Goal: Entertainment & Leisure: Browse casually

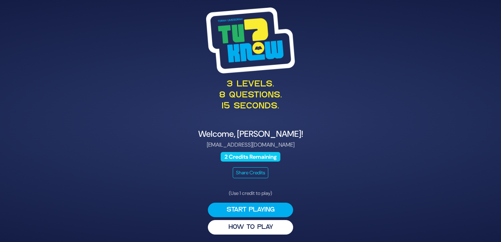
click at [383, 192] on div "3 levels. 8 questions. 15 seconds. Welcome, Breindy Salgo! breindysalgo@gmail.c…" at bounding box center [251, 121] width 364 height 245
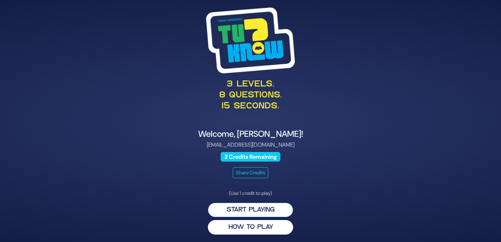
click at [257, 211] on button "Start Playing" at bounding box center [250, 210] width 85 height 15
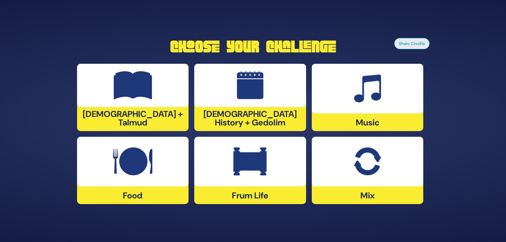
click at [359, 181] on div at bounding box center [368, 162] width 112 height 50
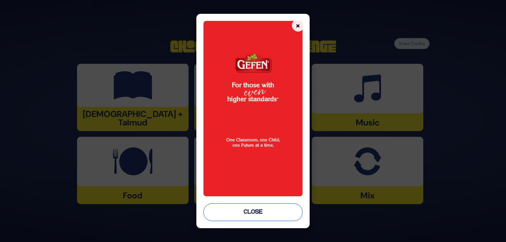
click at [294, 210] on button "Close" at bounding box center [252, 213] width 99 height 18
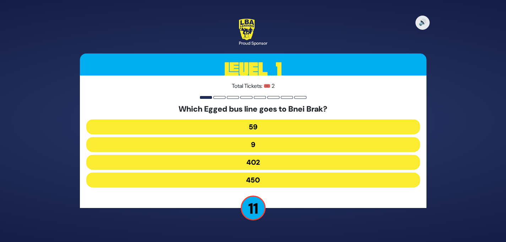
click at [268, 163] on button "402" at bounding box center [253, 162] width 334 height 15
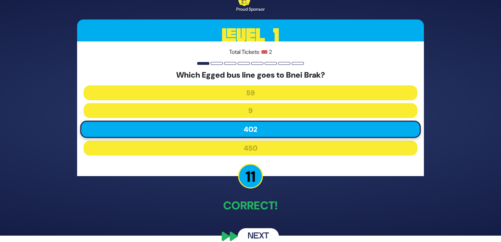
scroll to position [17, 0]
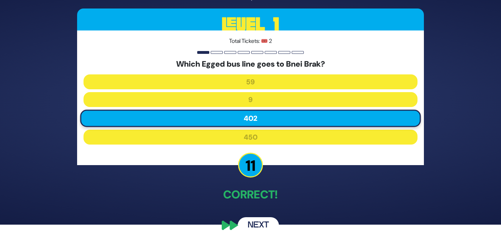
click at [265, 225] on button "Next" at bounding box center [257, 226] width 41 height 16
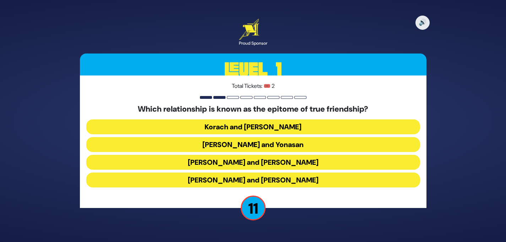
click at [271, 143] on button "Dovid and Yonasan" at bounding box center [253, 144] width 334 height 15
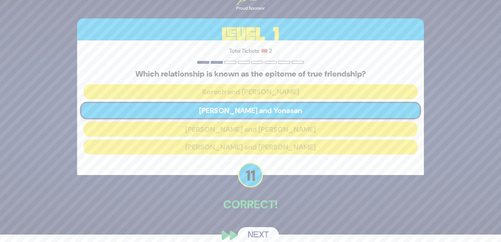
scroll to position [17, 0]
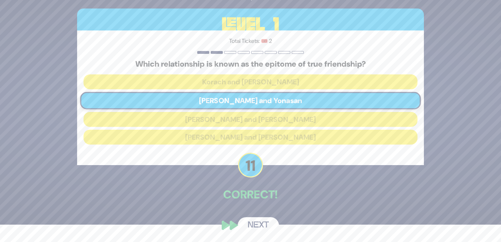
click at [261, 223] on button "Next" at bounding box center [257, 226] width 41 height 16
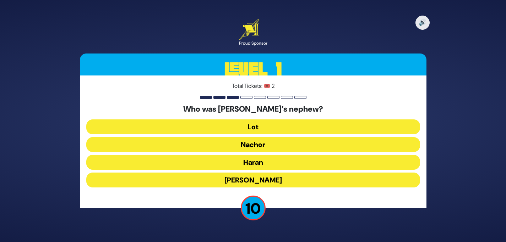
click at [262, 129] on button "Lot" at bounding box center [253, 127] width 334 height 15
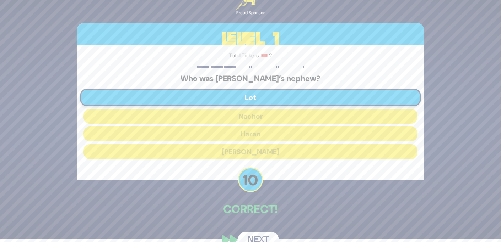
scroll to position [17, 0]
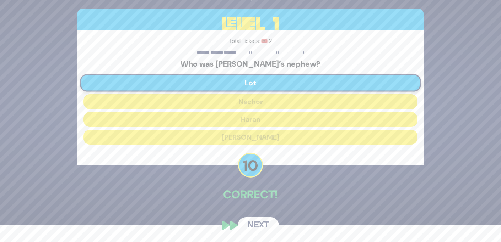
click at [257, 225] on button "Next" at bounding box center [257, 226] width 41 height 16
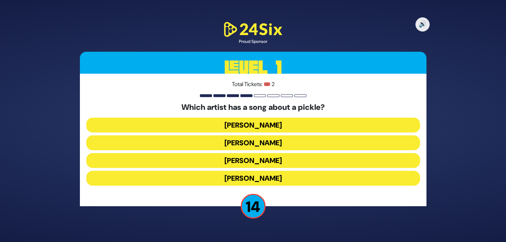
click at [263, 126] on button "Joey Newcomb" at bounding box center [253, 125] width 334 height 15
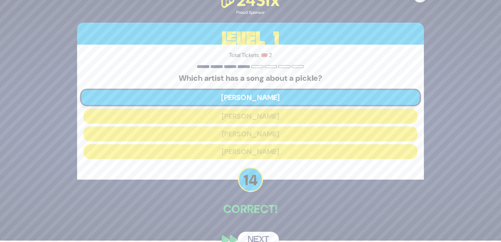
scroll to position [16, 0]
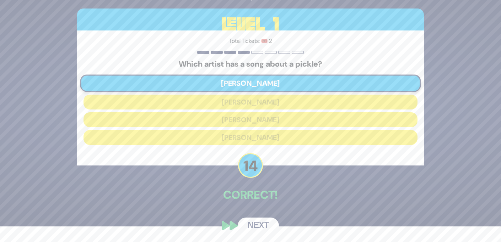
click at [262, 223] on button "Next" at bounding box center [257, 226] width 41 height 16
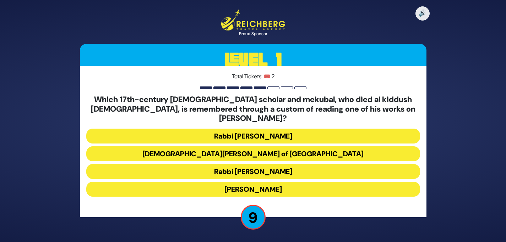
click at [280, 184] on button "Rabbi Yehuda HaChassid" at bounding box center [253, 189] width 334 height 15
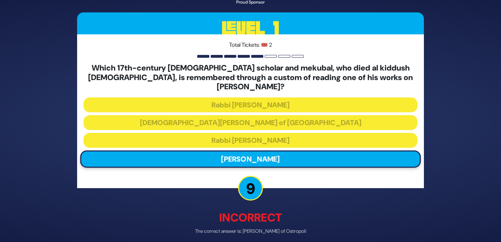
scroll to position [26, 0]
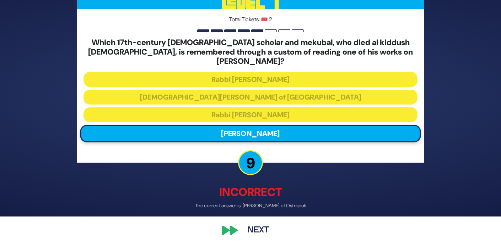
click at [256, 223] on button "Next" at bounding box center [257, 231] width 41 height 16
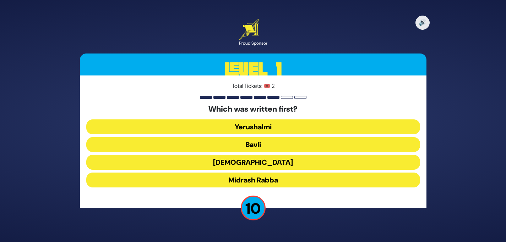
click at [265, 143] on button "Bavli" at bounding box center [253, 144] width 334 height 15
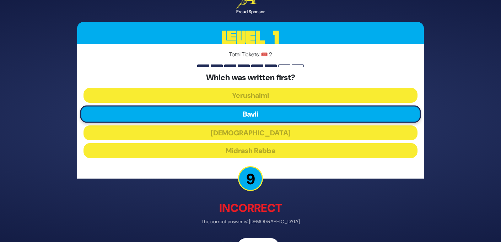
scroll to position [21, 0]
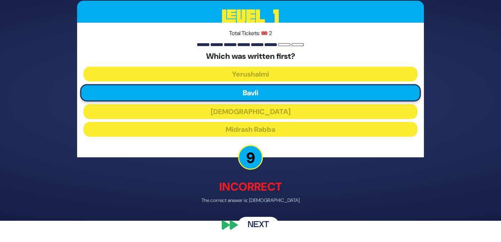
click at [263, 224] on button "Next" at bounding box center [257, 226] width 41 height 16
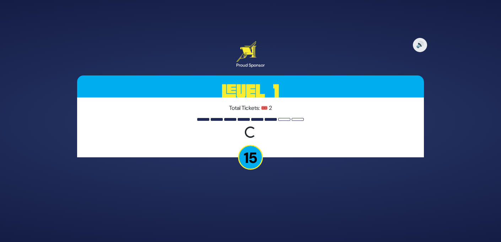
scroll to position [0, 0]
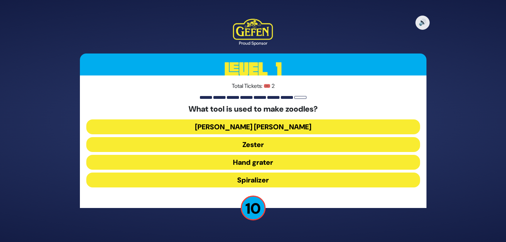
click at [271, 162] on button "Hand grater" at bounding box center [253, 162] width 334 height 15
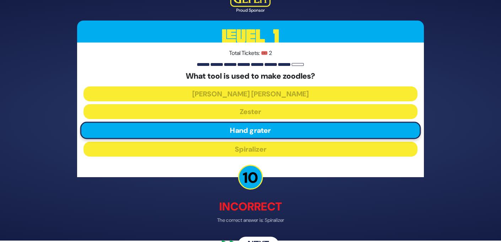
scroll to position [21, 0]
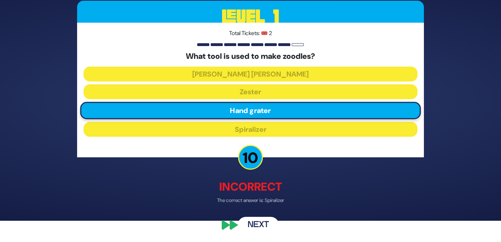
click at [256, 223] on button "Next" at bounding box center [257, 226] width 41 height 16
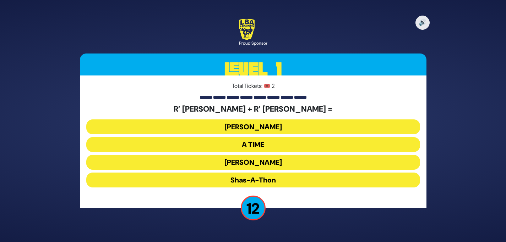
click at [275, 162] on button "Ohel Sarala" at bounding box center [253, 162] width 334 height 15
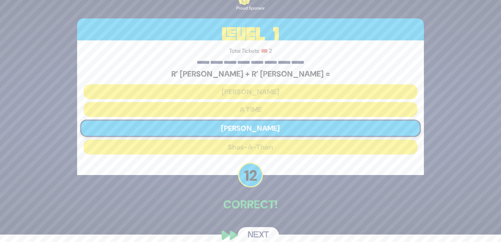
scroll to position [17, 0]
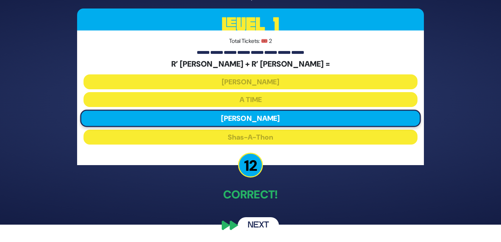
click at [262, 226] on button "Next" at bounding box center [257, 226] width 41 height 16
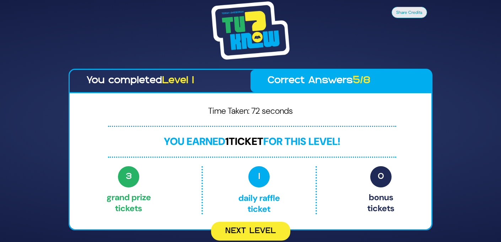
scroll to position [0, 0]
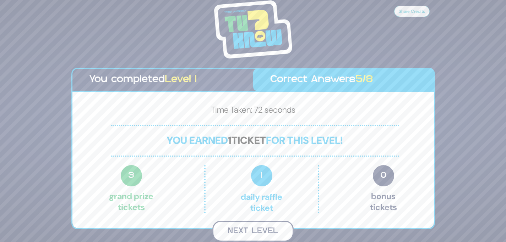
click at [262, 227] on button "Next Level" at bounding box center [252, 231] width 81 height 21
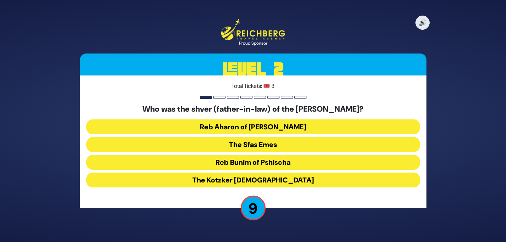
click at [271, 144] on button "The Sfas Emes" at bounding box center [253, 144] width 334 height 15
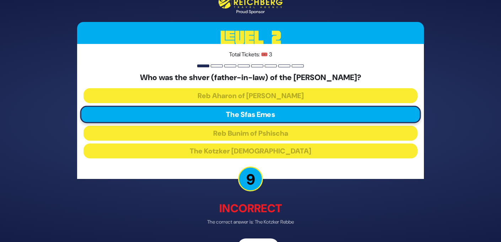
scroll to position [21, 0]
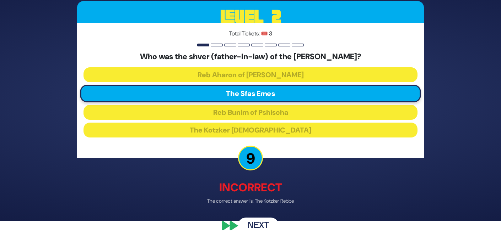
click at [263, 224] on button "Next" at bounding box center [257, 226] width 41 height 16
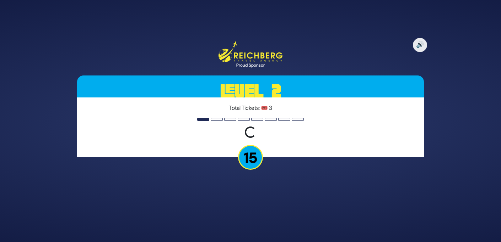
scroll to position [0, 0]
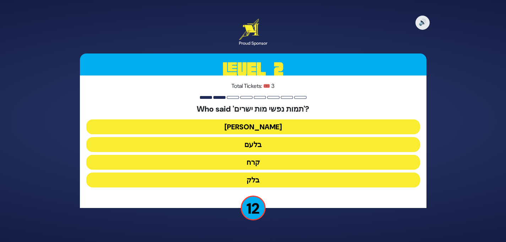
click at [264, 146] on button "בלעם" at bounding box center [253, 144] width 334 height 15
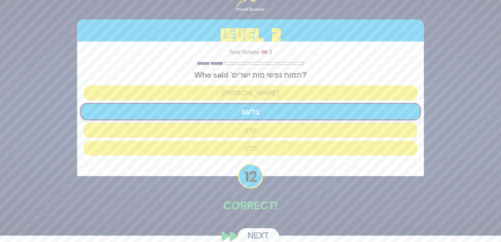
scroll to position [17, 0]
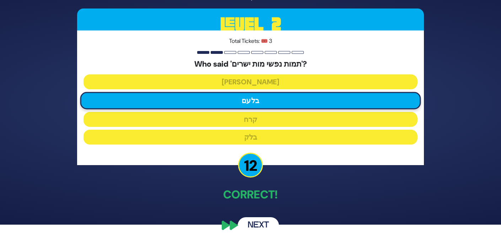
click at [263, 225] on button "Next" at bounding box center [257, 226] width 41 height 16
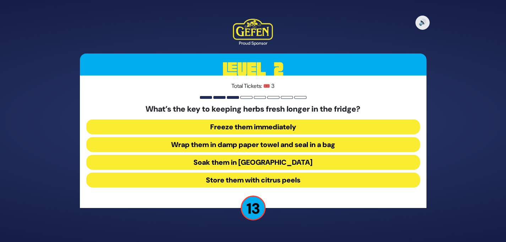
click at [311, 143] on button "Wrap them in damp paper towel and seal in a bag" at bounding box center [253, 144] width 334 height 15
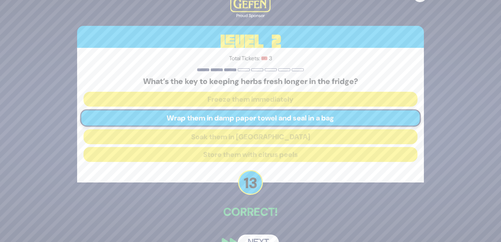
scroll to position [17, 0]
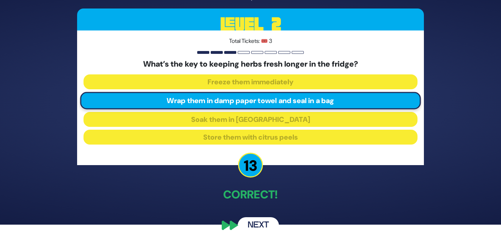
click at [260, 224] on button "Next" at bounding box center [257, 226] width 41 height 16
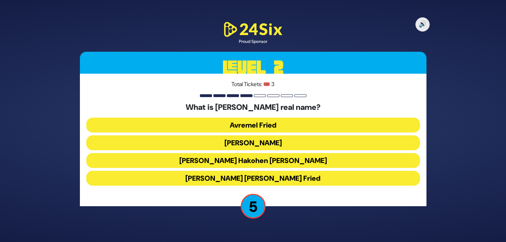
click at [274, 145] on button "Avraham Friedman" at bounding box center [253, 143] width 334 height 15
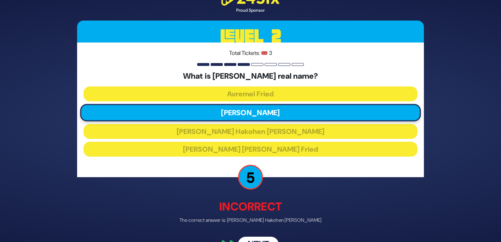
scroll to position [20, 0]
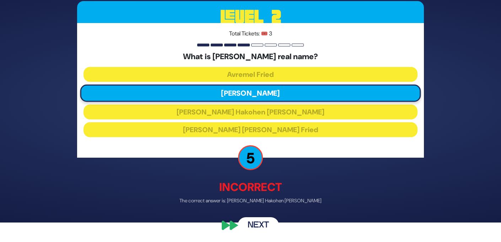
click at [269, 221] on button "Next" at bounding box center [257, 226] width 41 height 16
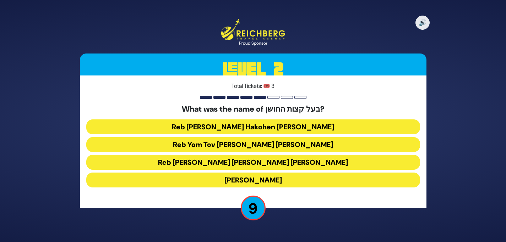
click at [292, 144] on button "Reb Yom Tov Lipman Haleivi Heller" at bounding box center [253, 144] width 334 height 15
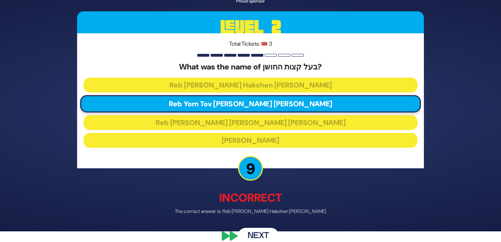
scroll to position [21, 0]
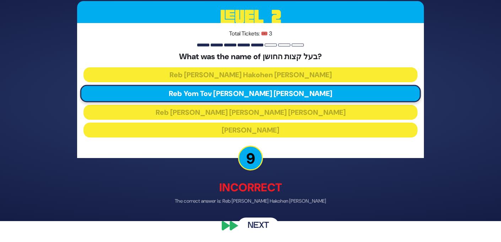
click at [259, 222] on button "Next" at bounding box center [257, 226] width 41 height 16
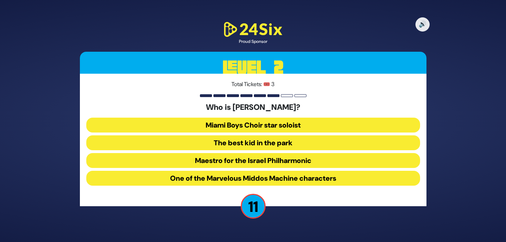
click at [282, 142] on button "The best kid in the park" at bounding box center [253, 143] width 334 height 15
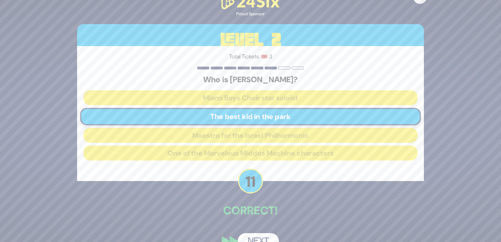
scroll to position [16, 0]
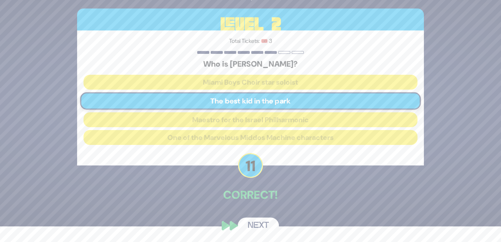
click at [267, 222] on button "Next" at bounding box center [257, 226] width 41 height 16
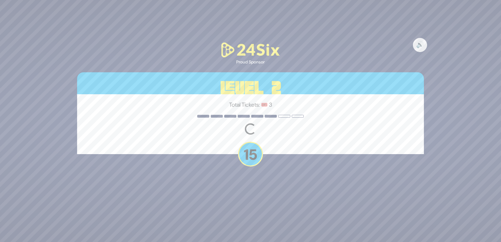
scroll to position [0, 0]
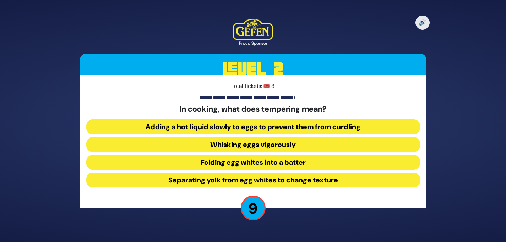
click at [314, 128] on button "Adding a hot liquid slowly to eggs to prevent them from curdling" at bounding box center [253, 127] width 334 height 15
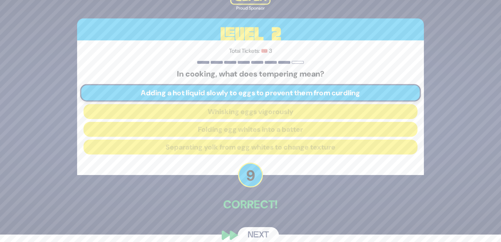
scroll to position [17, 0]
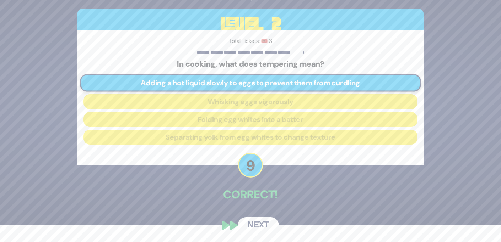
click at [269, 221] on button "Next" at bounding box center [257, 226] width 41 height 16
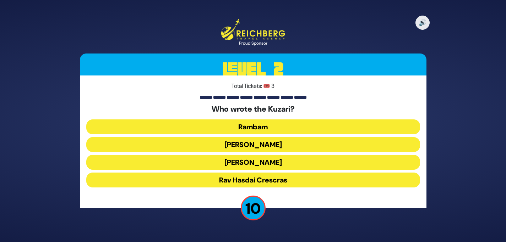
click at [284, 161] on button "Rav Yehudah HaLevi" at bounding box center [253, 162] width 334 height 15
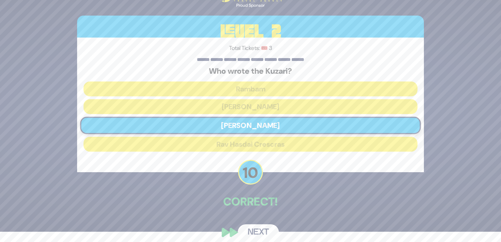
scroll to position [17, 0]
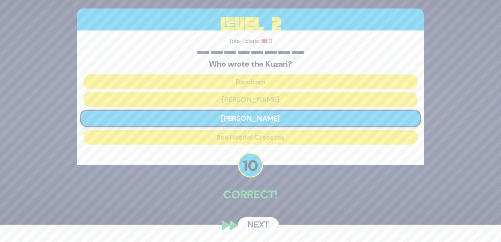
click at [267, 223] on button "Next" at bounding box center [257, 226] width 41 height 16
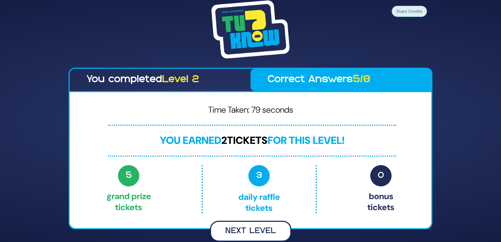
scroll to position [0, 0]
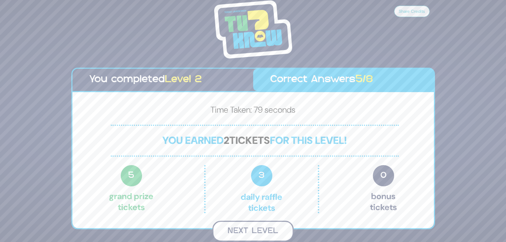
click at [274, 230] on button "Next Level" at bounding box center [252, 231] width 81 height 21
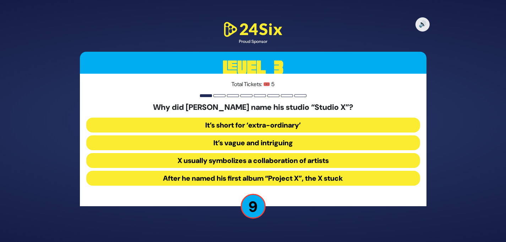
click at [317, 158] on button "X usually symbolizes a collaboration of artists" at bounding box center [253, 160] width 334 height 15
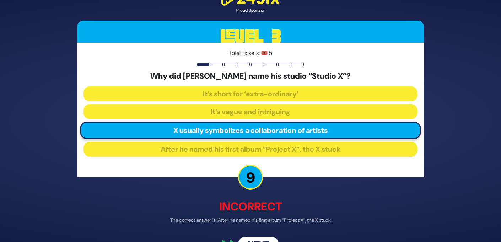
scroll to position [20, 0]
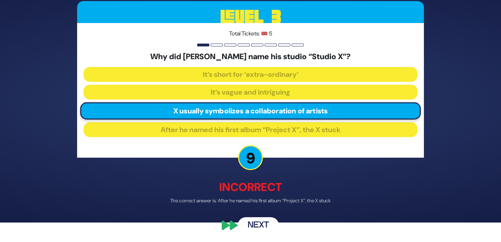
click at [270, 223] on button "Next" at bounding box center [257, 226] width 41 height 16
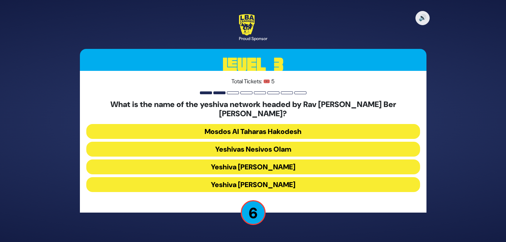
click at [285, 142] on button "Yeshivas Nesivos Olam" at bounding box center [253, 149] width 334 height 15
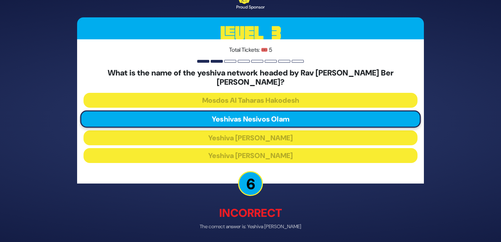
scroll to position [21, 0]
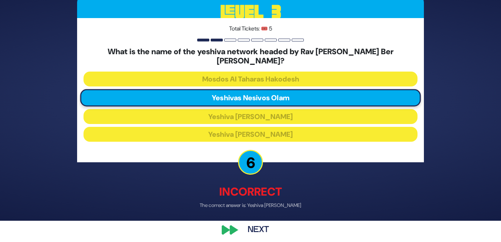
click at [263, 224] on button "Next" at bounding box center [257, 230] width 41 height 16
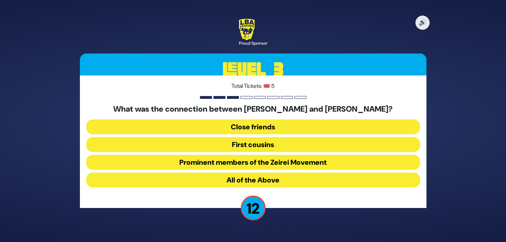
click at [257, 144] on button "First cousins" at bounding box center [253, 144] width 334 height 15
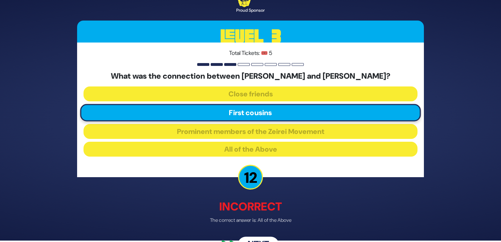
scroll to position [21, 0]
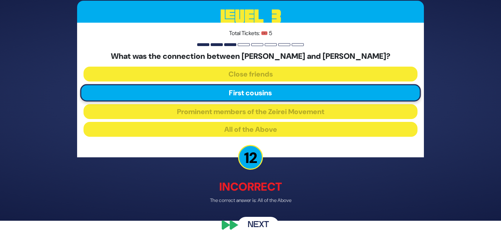
click at [269, 221] on button "Next" at bounding box center [257, 226] width 41 height 16
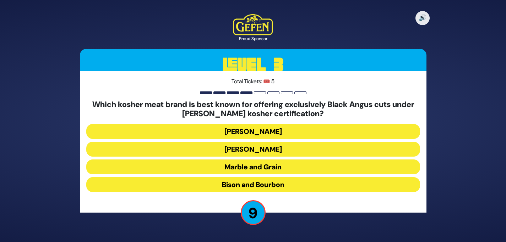
click at [261, 150] on button "Satmar Fleish" at bounding box center [253, 149] width 334 height 15
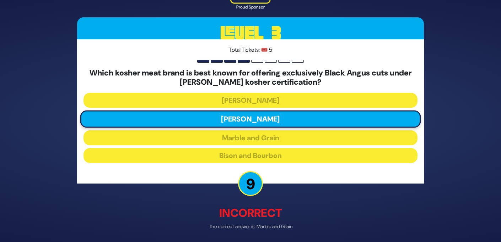
scroll to position [26, 0]
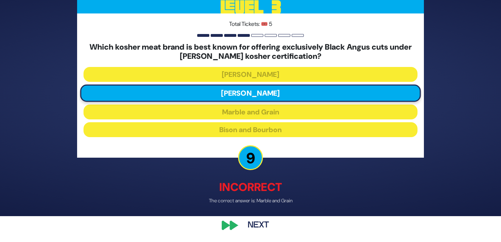
click at [262, 224] on button "Next" at bounding box center [257, 226] width 41 height 16
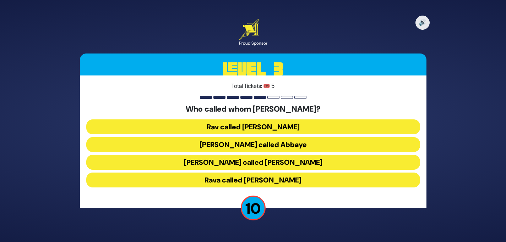
click at [276, 160] on button "Shmuel called Rav Yehuda" at bounding box center [253, 162] width 334 height 15
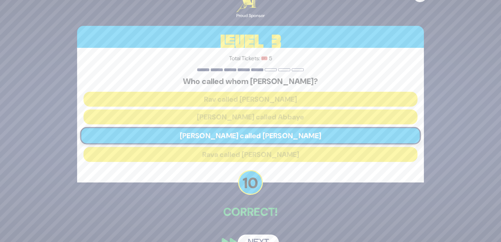
scroll to position [17, 0]
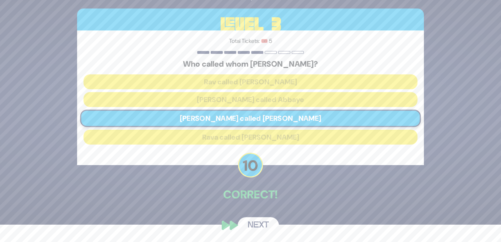
click at [263, 224] on button "Next" at bounding box center [257, 226] width 41 height 16
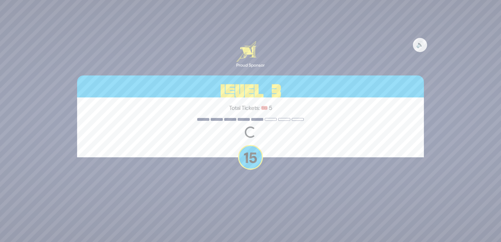
scroll to position [0, 0]
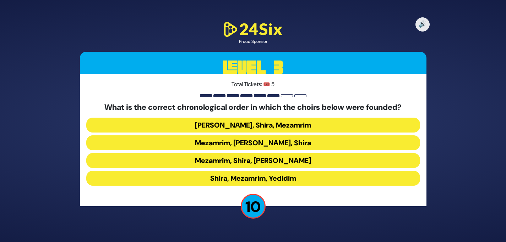
click at [270, 177] on button "Shira, Mezamrim, Yedidim" at bounding box center [253, 178] width 334 height 15
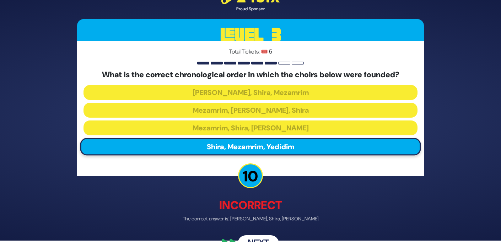
scroll to position [20, 0]
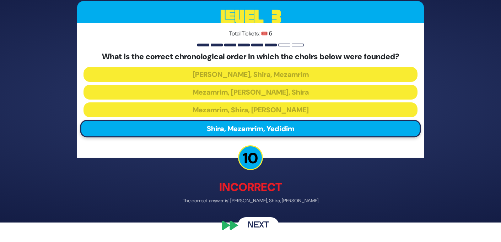
click at [269, 225] on button "Next" at bounding box center [257, 226] width 41 height 16
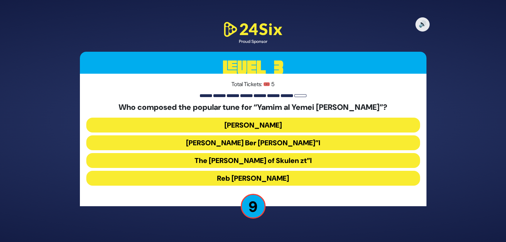
click at [274, 158] on button "The Damesek Eliezer of Skulen zt”l" at bounding box center [253, 160] width 334 height 15
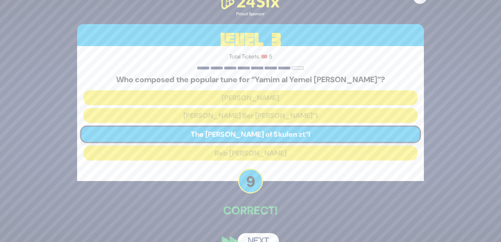
scroll to position [16, 0]
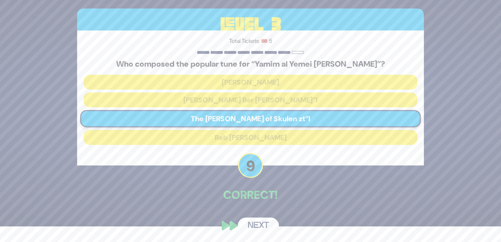
click at [264, 226] on button "Next" at bounding box center [257, 226] width 41 height 16
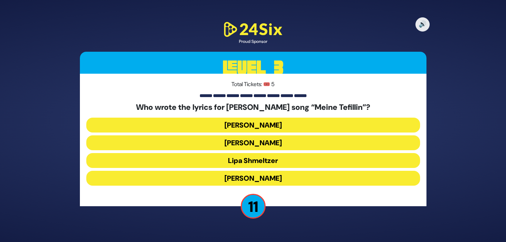
click at [267, 180] on button "Pinky Weber" at bounding box center [253, 178] width 334 height 15
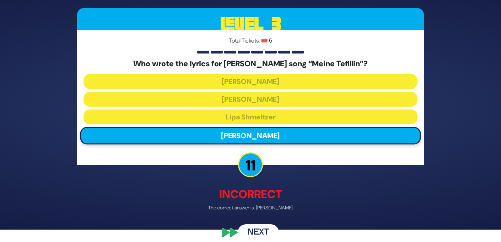
scroll to position [20, 0]
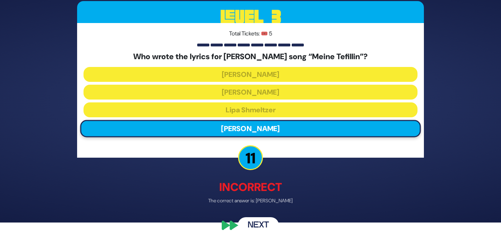
click at [259, 223] on button "Next" at bounding box center [257, 226] width 41 height 16
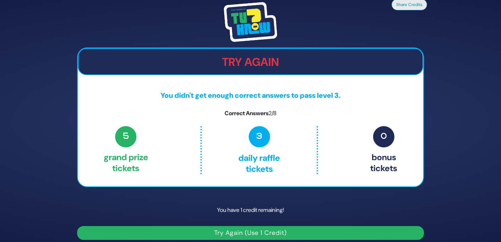
scroll to position [6, 0]
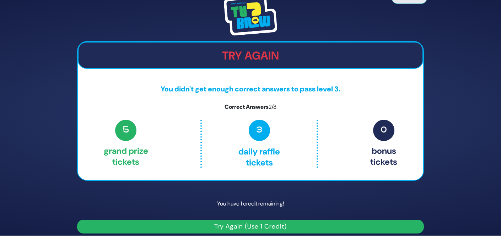
click at [226, 227] on button "Try Again (Use 1 Credit)" at bounding box center [250, 227] width 346 height 14
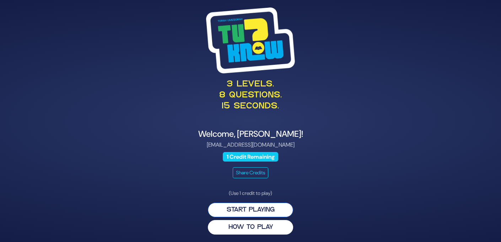
click at [263, 206] on button "Start Playing" at bounding box center [250, 210] width 85 height 15
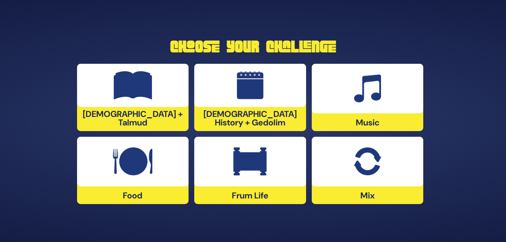
click at [375, 161] on img at bounding box center [368, 162] width 28 height 28
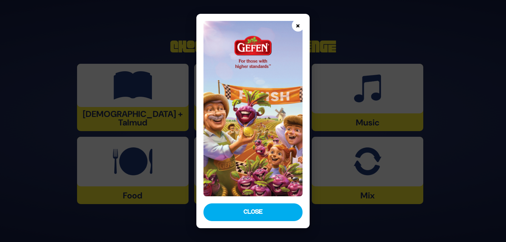
click at [296, 26] on button "×" at bounding box center [298, 25] width 12 height 12
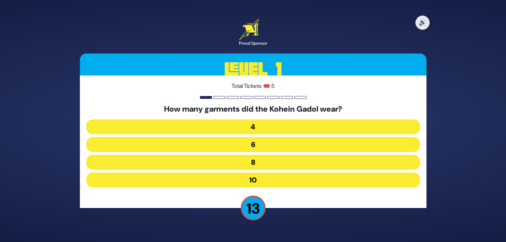
click at [267, 158] on button "8" at bounding box center [253, 162] width 334 height 15
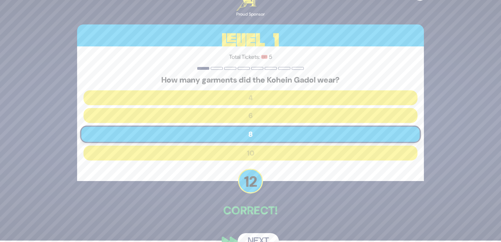
scroll to position [17, 0]
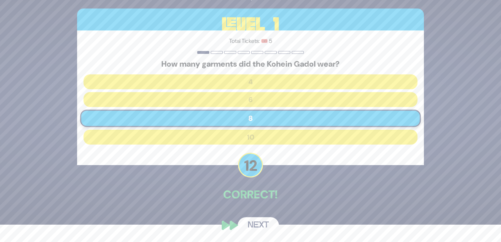
click at [261, 223] on button "Next" at bounding box center [257, 226] width 41 height 16
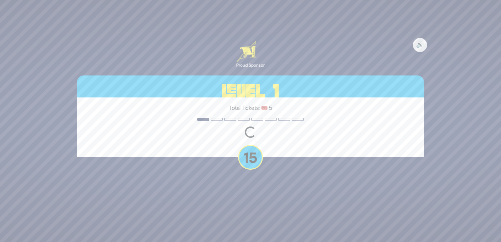
scroll to position [0, 0]
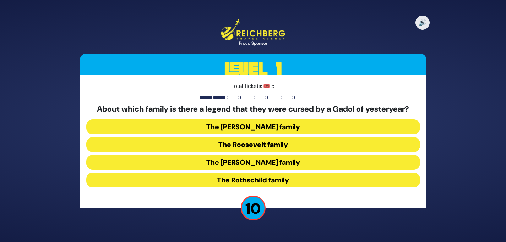
click at [288, 160] on button "The [PERSON_NAME] family" at bounding box center [253, 162] width 334 height 15
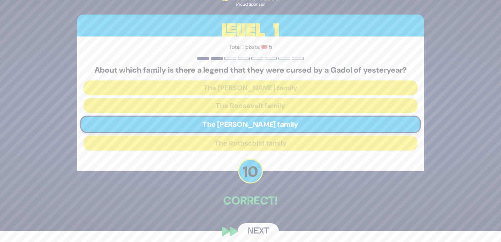
scroll to position [17, 0]
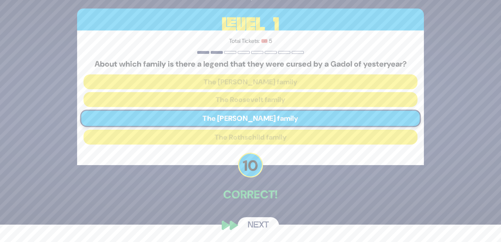
click at [264, 222] on button "Next" at bounding box center [257, 226] width 41 height 16
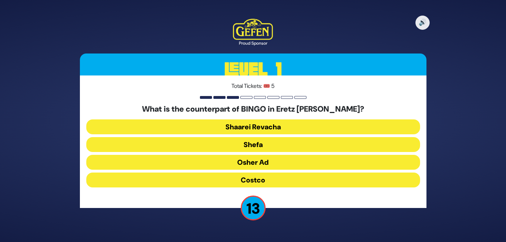
click at [265, 143] on button "Shefa" at bounding box center [253, 144] width 334 height 15
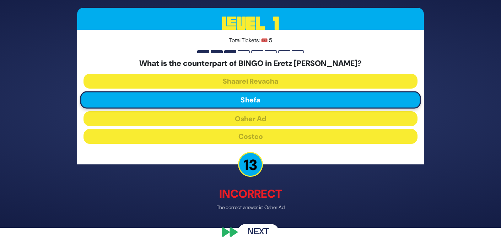
scroll to position [21, 0]
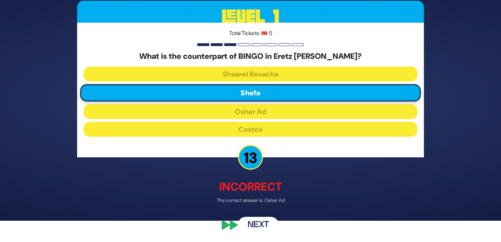
click at [258, 224] on button "Next" at bounding box center [257, 226] width 41 height 16
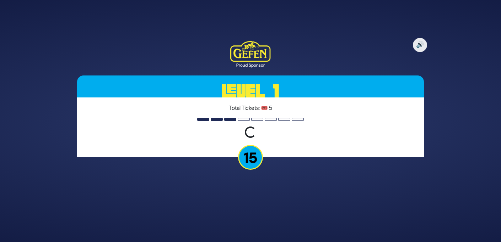
scroll to position [0, 0]
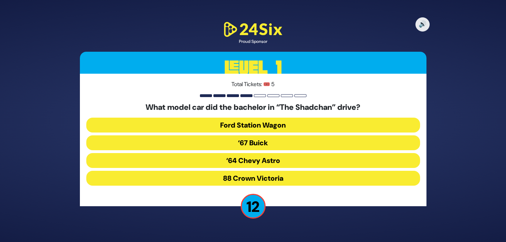
click at [265, 141] on button "‘67 Buick" at bounding box center [253, 143] width 334 height 15
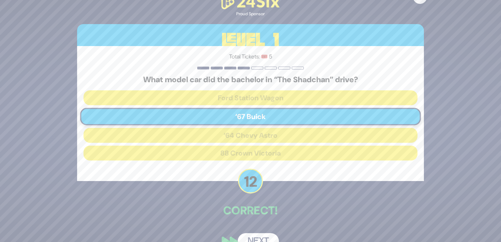
scroll to position [16, 0]
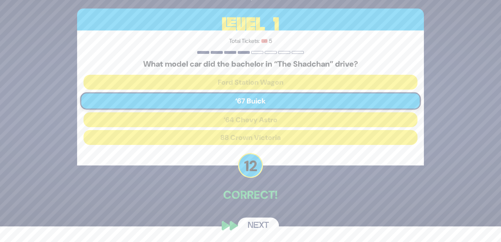
click at [261, 223] on button "Next" at bounding box center [257, 226] width 41 height 16
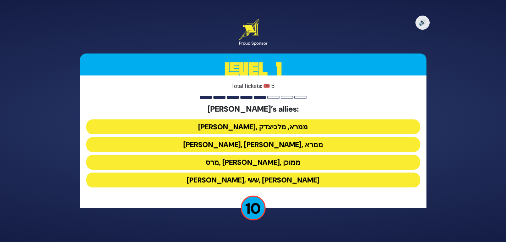
click at [284, 143] on button "[PERSON_NAME], [PERSON_NAME], ממרא" at bounding box center [253, 144] width 334 height 15
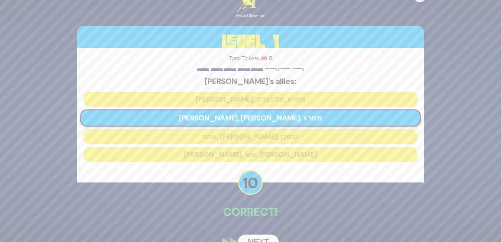
scroll to position [17, 0]
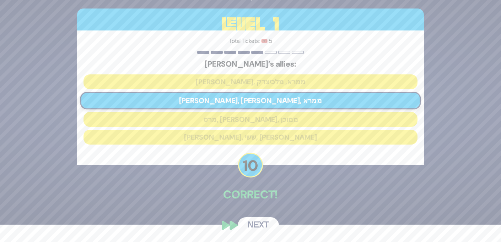
click at [255, 222] on button "Next" at bounding box center [257, 226] width 41 height 16
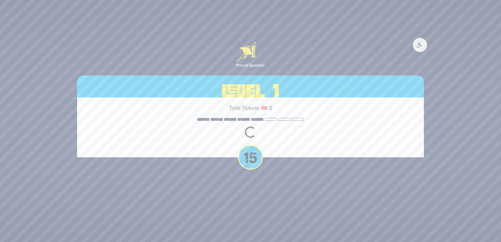
scroll to position [0, 0]
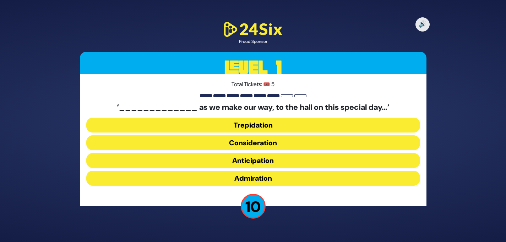
click at [273, 155] on button "Anticipation" at bounding box center [253, 160] width 334 height 15
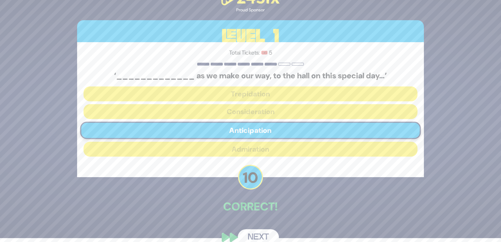
scroll to position [16, 0]
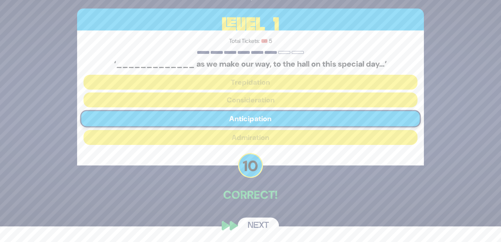
click at [262, 222] on button "Next" at bounding box center [257, 226] width 41 height 16
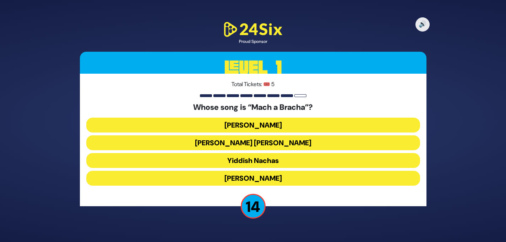
click at [274, 145] on button "[PERSON_NAME] [PERSON_NAME]" at bounding box center [253, 143] width 334 height 15
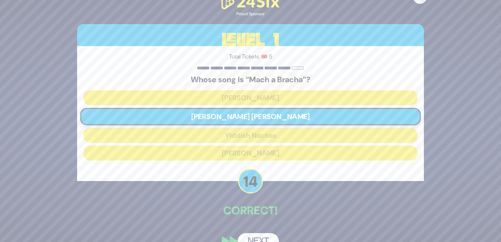
scroll to position [16, 0]
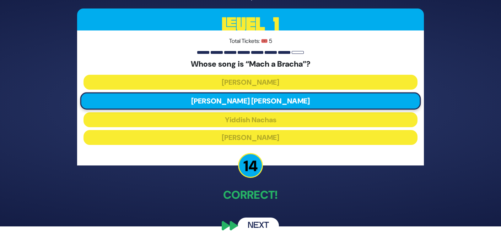
click at [262, 223] on button "Next" at bounding box center [257, 226] width 41 height 16
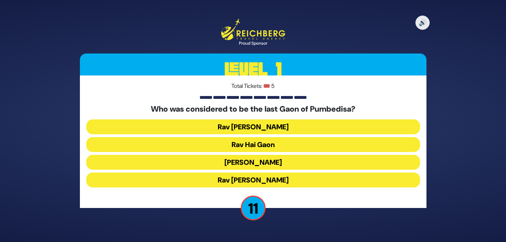
click at [270, 143] on button "Rav Hai Gaon" at bounding box center [253, 144] width 334 height 15
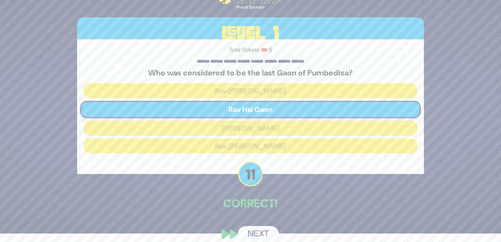
scroll to position [17, 0]
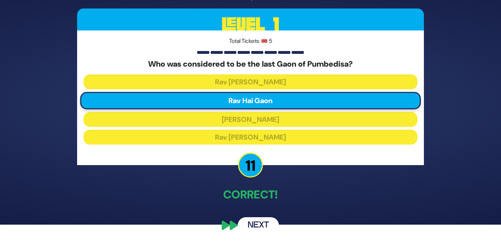
click at [260, 224] on button "Next" at bounding box center [257, 226] width 41 height 16
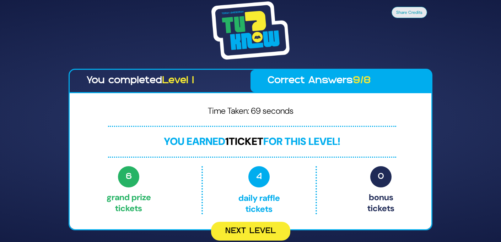
scroll to position [0, 0]
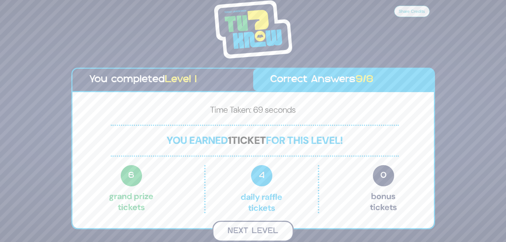
click at [266, 229] on button "Next Level" at bounding box center [252, 231] width 81 height 21
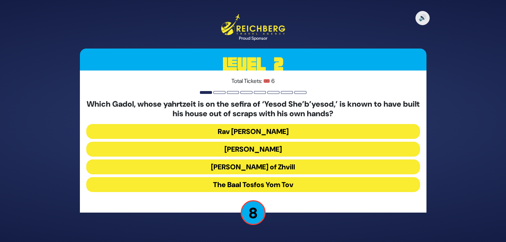
click at [262, 128] on button "Rav [PERSON_NAME]" at bounding box center [253, 131] width 334 height 15
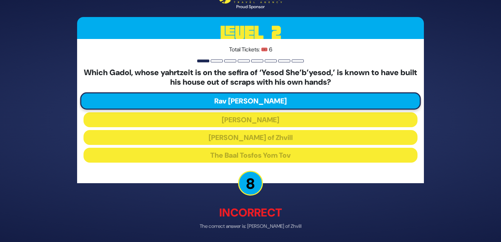
click at [256, 184] on p "8" at bounding box center [250, 183] width 25 height 25
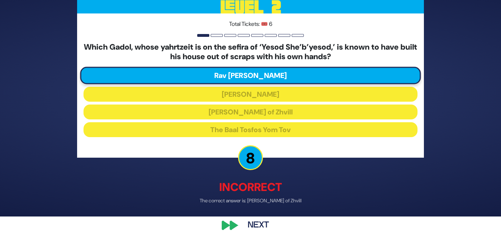
click at [255, 222] on button "Next" at bounding box center [257, 226] width 41 height 16
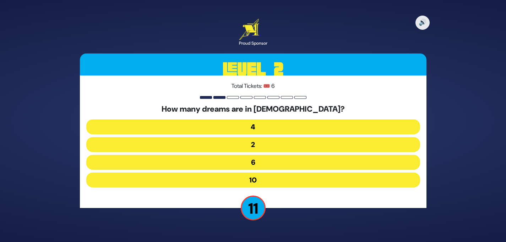
click at [264, 160] on button "6" at bounding box center [253, 162] width 334 height 15
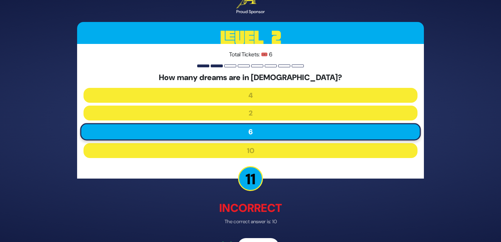
scroll to position [21, 0]
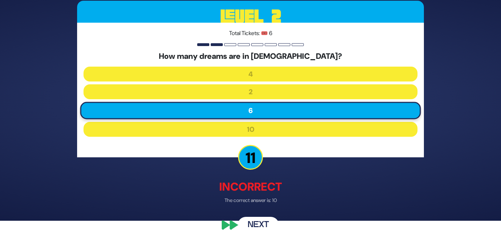
click at [268, 227] on button "Next" at bounding box center [257, 226] width 41 height 16
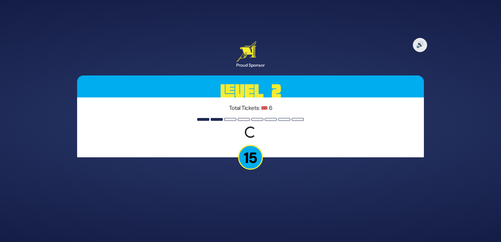
scroll to position [0, 0]
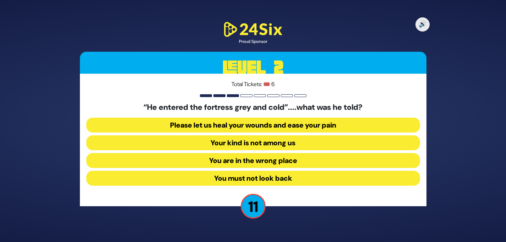
click at [291, 141] on button "Your kind is not among us" at bounding box center [253, 143] width 334 height 15
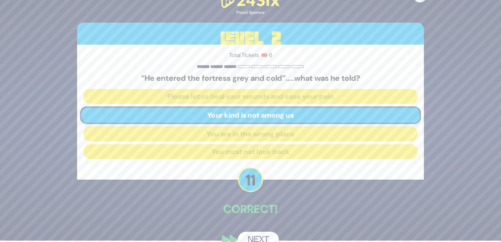
scroll to position [16, 0]
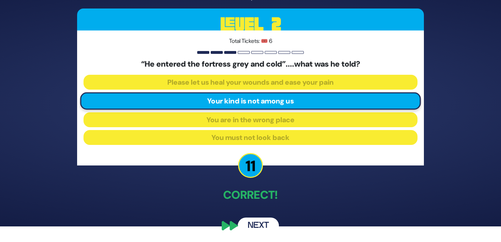
click at [265, 221] on button "Next" at bounding box center [257, 226] width 41 height 16
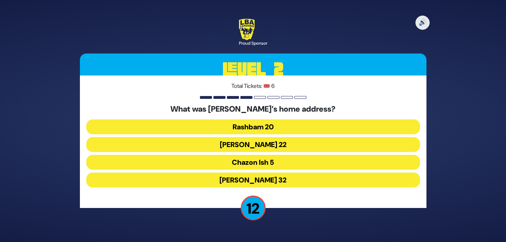
click at [277, 162] on button "Chazon Ish 5" at bounding box center [253, 162] width 334 height 15
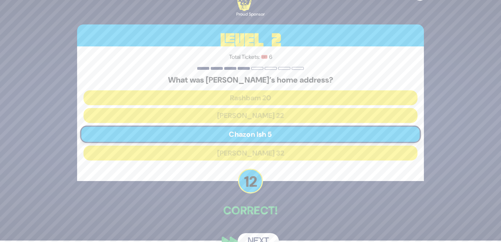
scroll to position [17, 0]
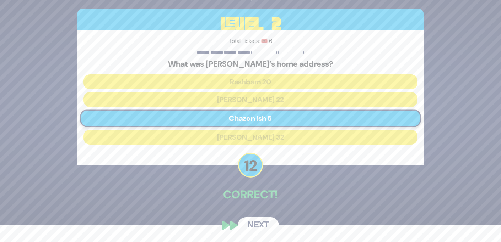
click at [264, 222] on button "Next" at bounding box center [257, 226] width 41 height 16
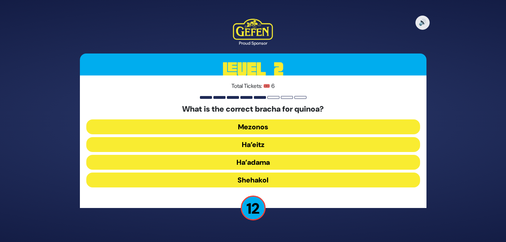
click at [267, 127] on button "Mezonos" at bounding box center [253, 127] width 334 height 15
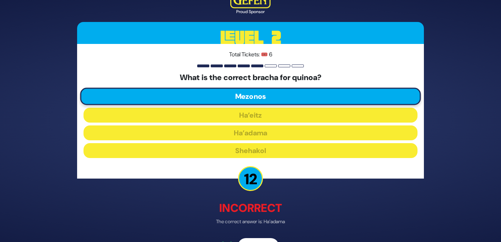
scroll to position [21, 0]
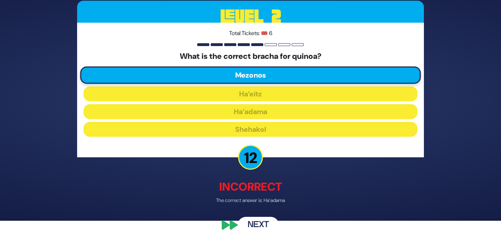
click at [260, 223] on button "Next" at bounding box center [257, 226] width 41 height 16
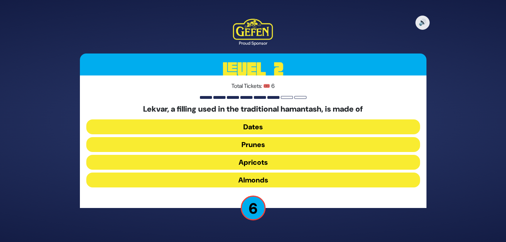
click at [264, 161] on button "Apricots" at bounding box center [253, 162] width 334 height 15
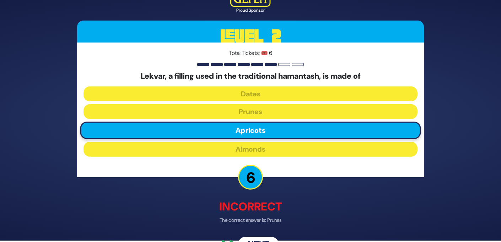
scroll to position [21, 0]
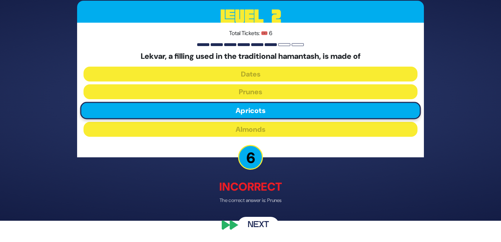
click at [262, 220] on button "Next" at bounding box center [257, 226] width 41 height 16
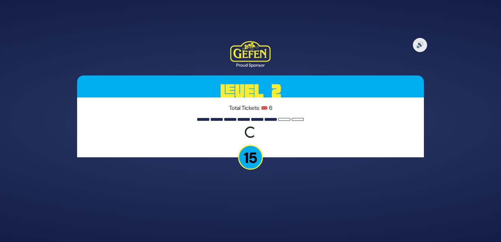
scroll to position [0, 0]
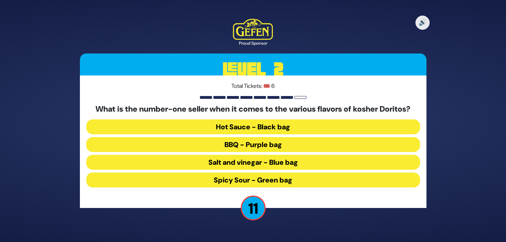
click at [273, 177] on button "Spicy Sour - Green bag" at bounding box center [253, 180] width 334 height 15
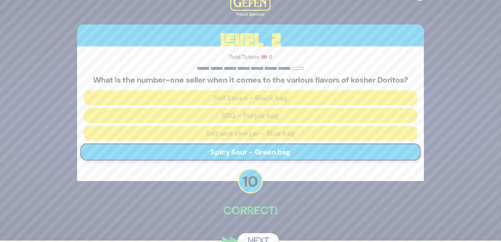
scroll to position [17, 0]
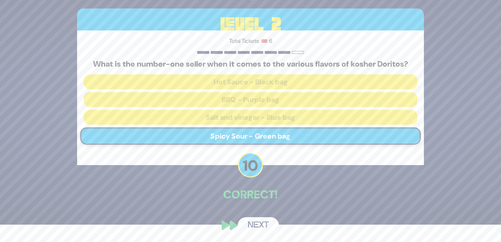
click at [263, 223] on button "Next" at bounding box center [257, 226] width 41 height 16
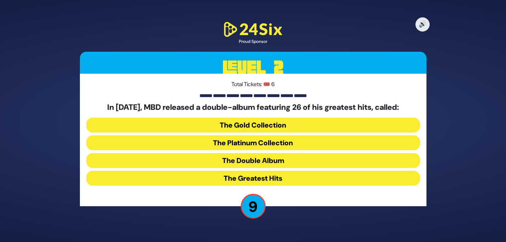
click at [276, 157] on button "The Double Album" at bounding box center [253, 160] width 334 height 15
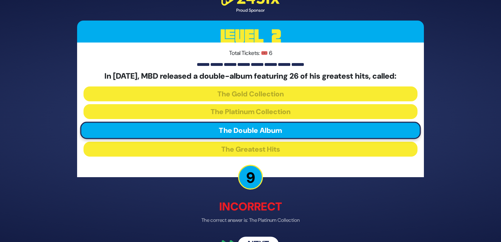
scroll to position [20, 0]
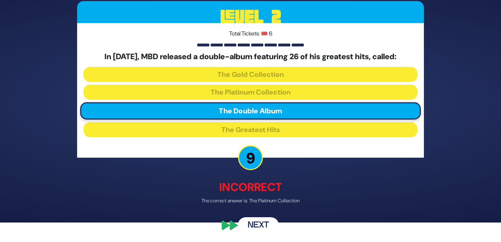
click at [263, 220] on button "Next" at bounding box center [257, 226] width 41 height 16
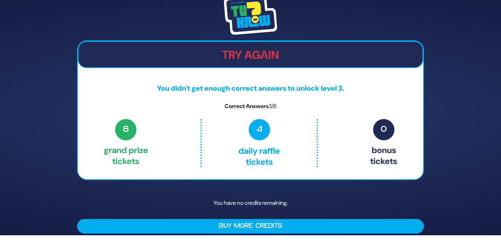
scroll to position [0, 0]
